Goal: Find specific page/section: Find specific page/section

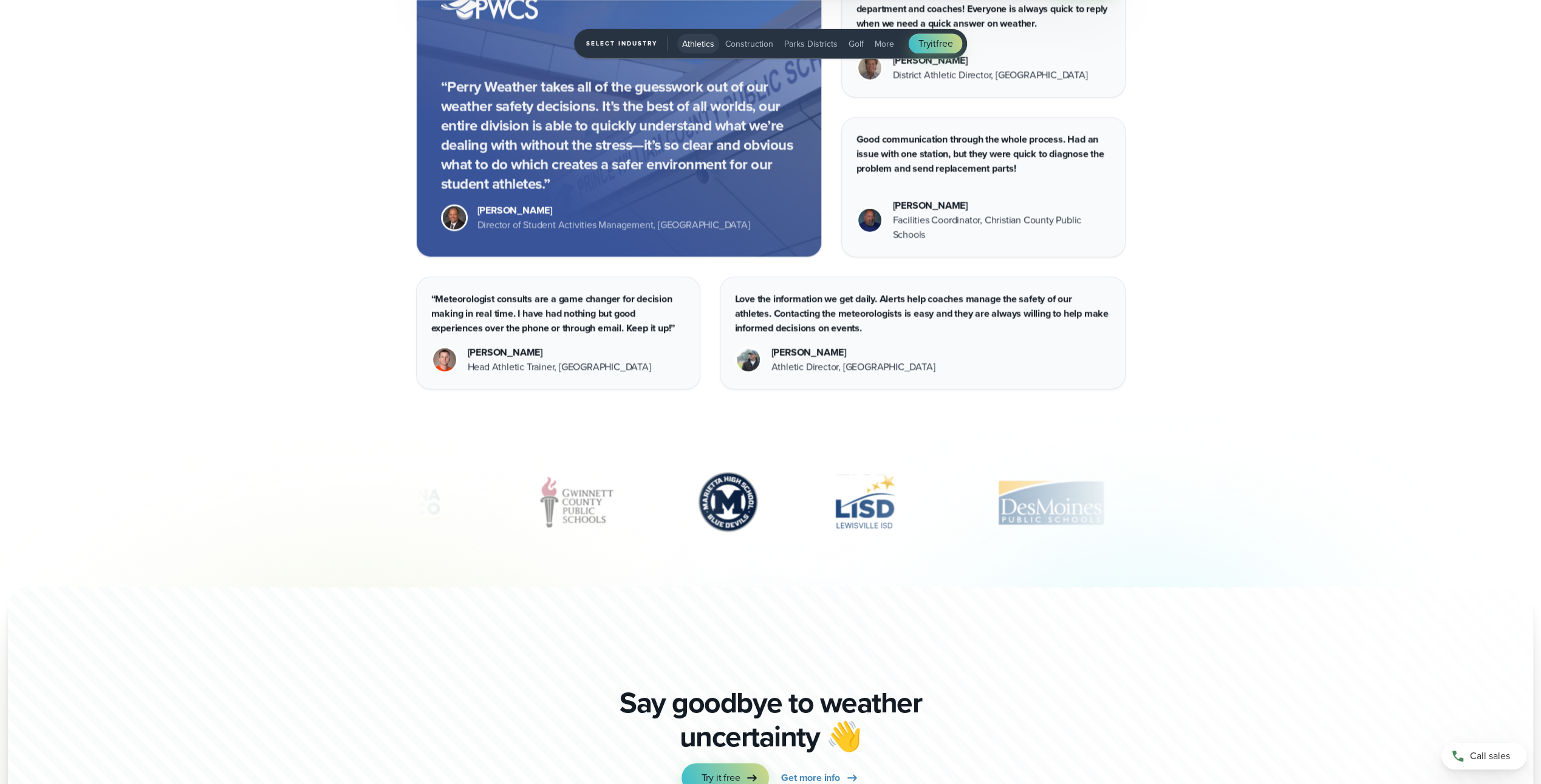
scroll to position [4473, 0]
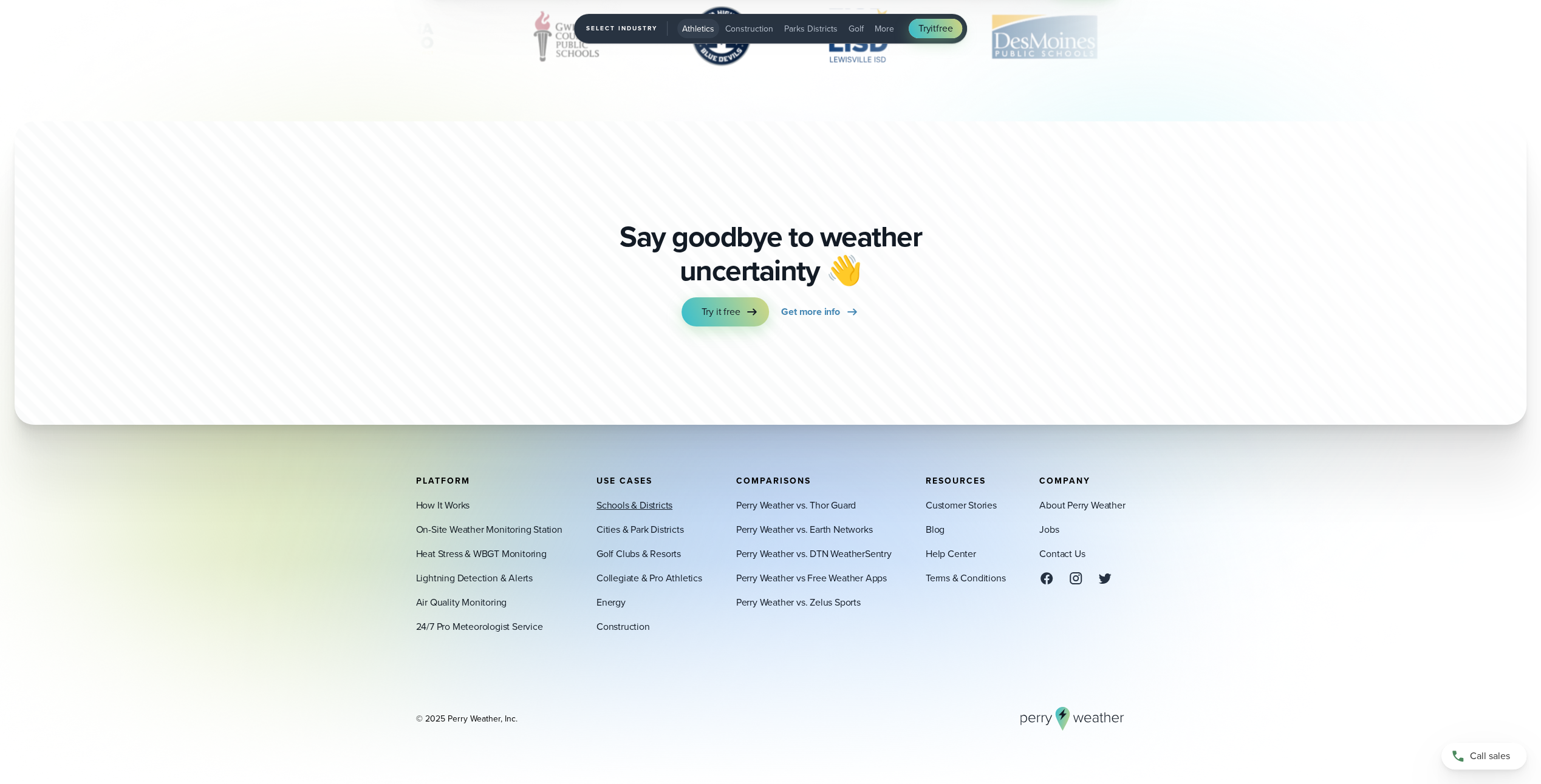
click at [623, 504] on link "Schools & Districts" at bounding box center [634, 505] width 76 height 14
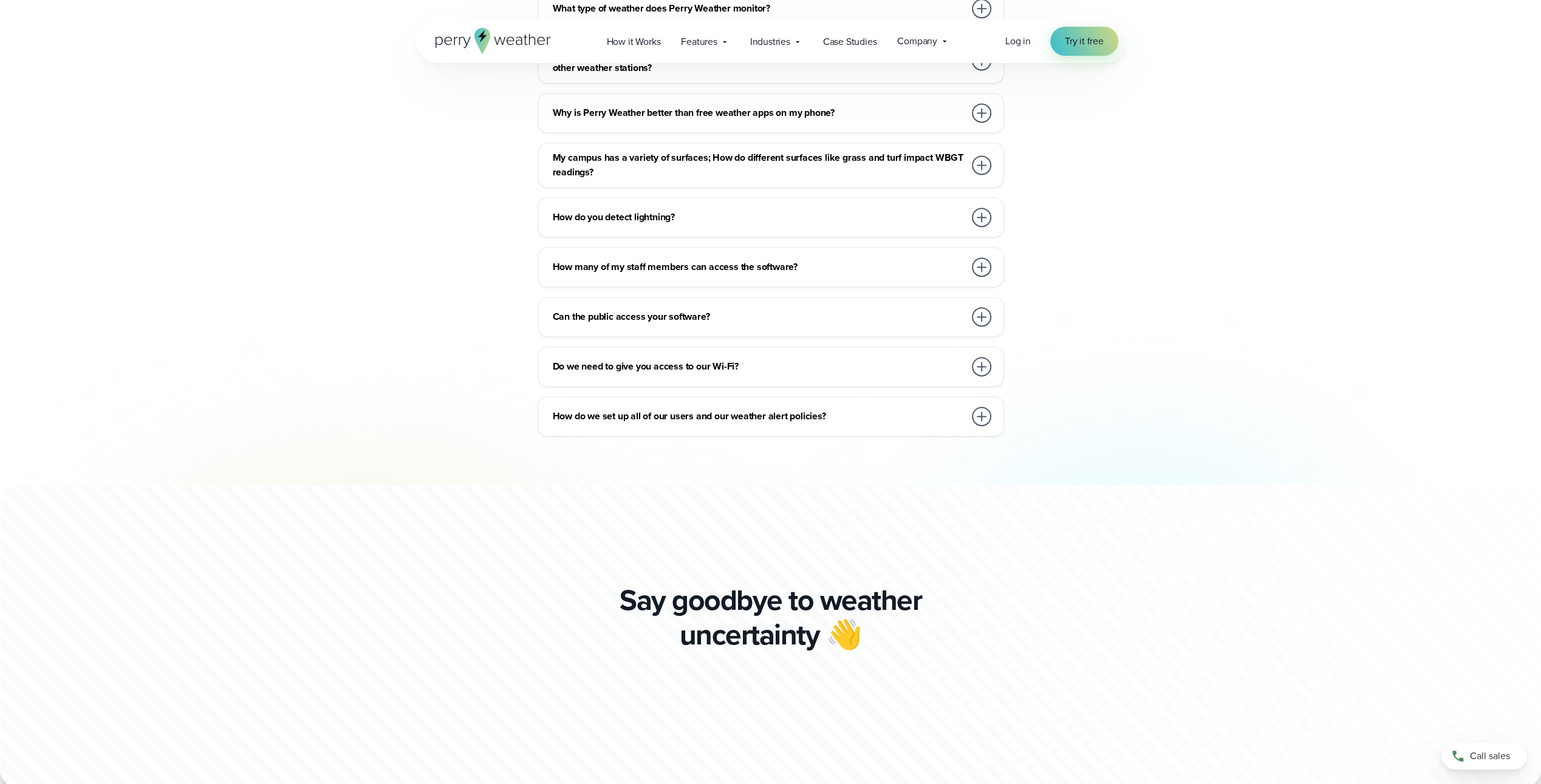
scroll to position [6659, 0]
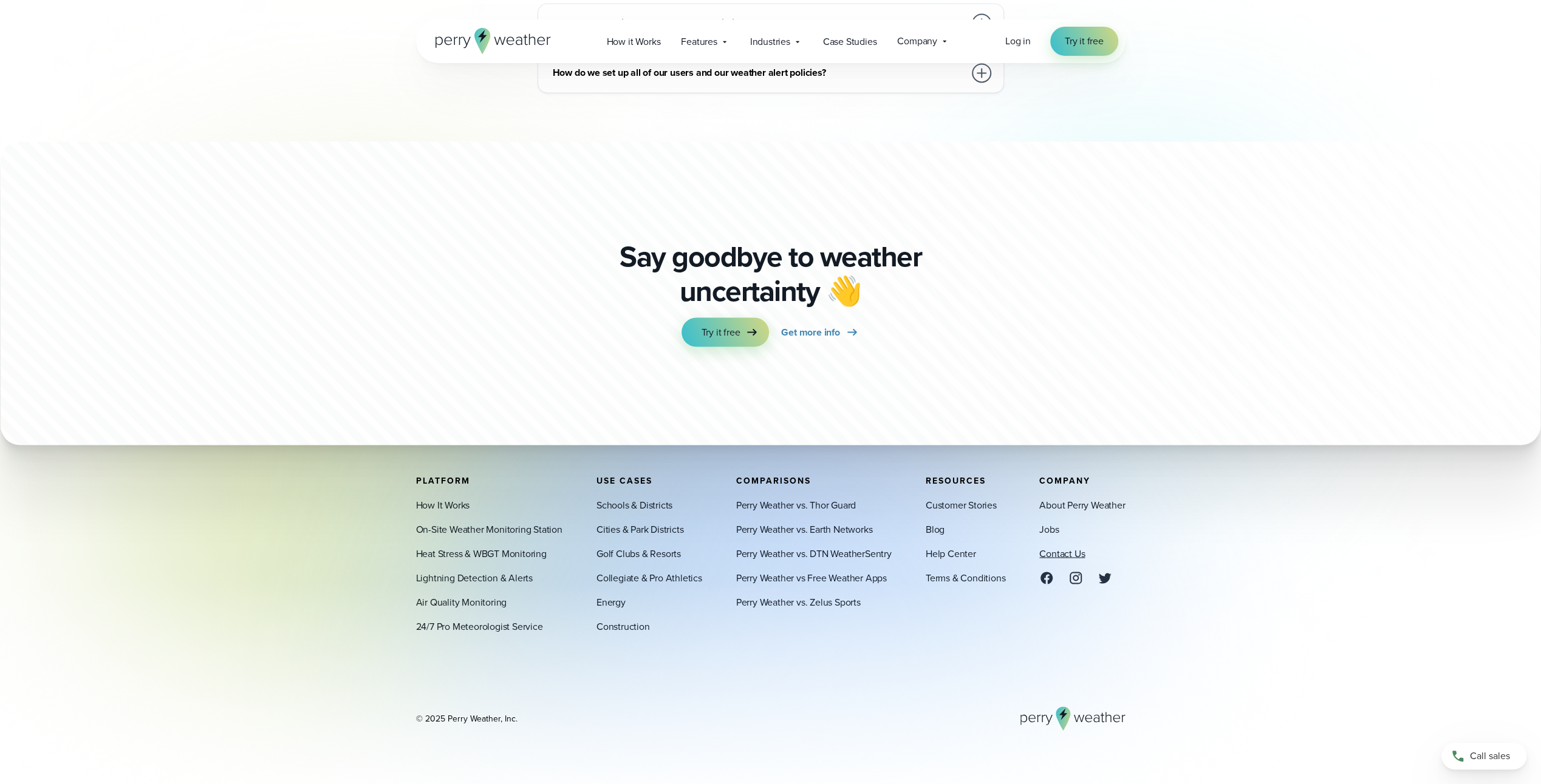
click at [1065, 553] on link "Contact Us" at bounding box center [1061, 554] width 46 height 14
